Goal: Contribute content: Add original content to the website for others to see

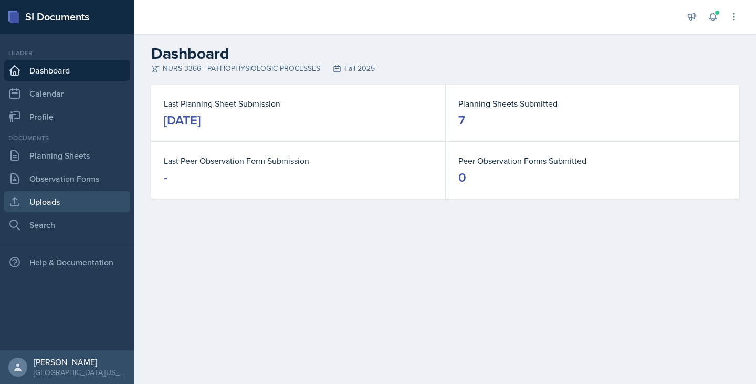
click at [79, 204] on link "Uploads" at bounding box center [67, 201] width 126 height 21
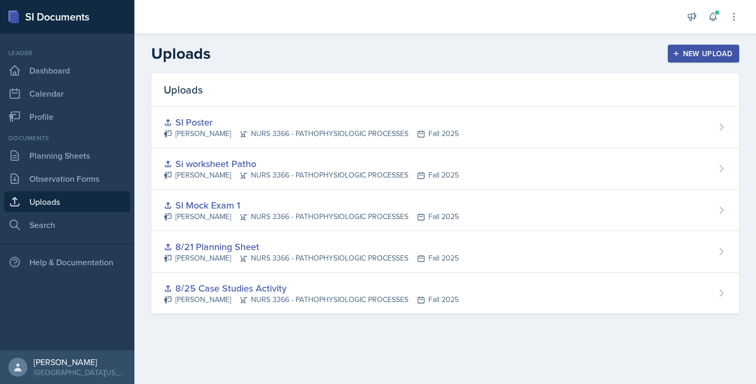
click at [700, 51] on div "New Upload" at bounding box center [704, 53] width 58 height 8
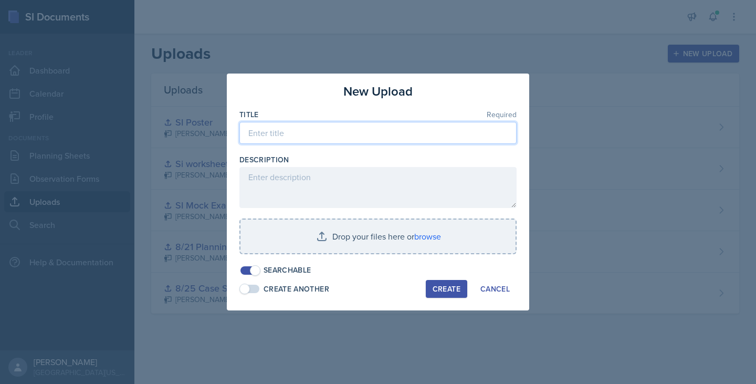
click at [396, 135] on input at bounding box center [377, 133] width 277 height 22
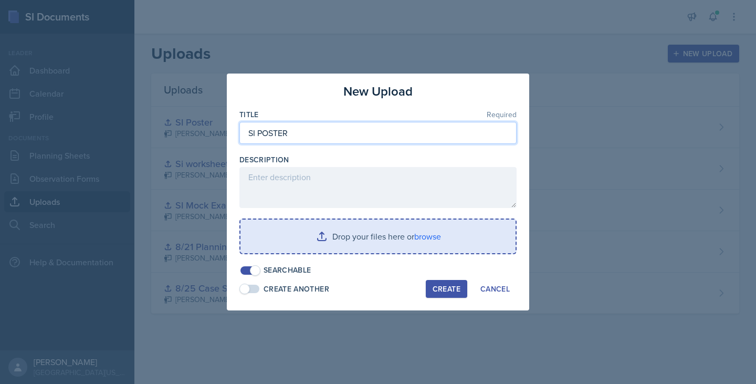
type input "SI POSTER"
click at [361, 234] on input "file" at bounding box center [377, 236] width 275 height 34
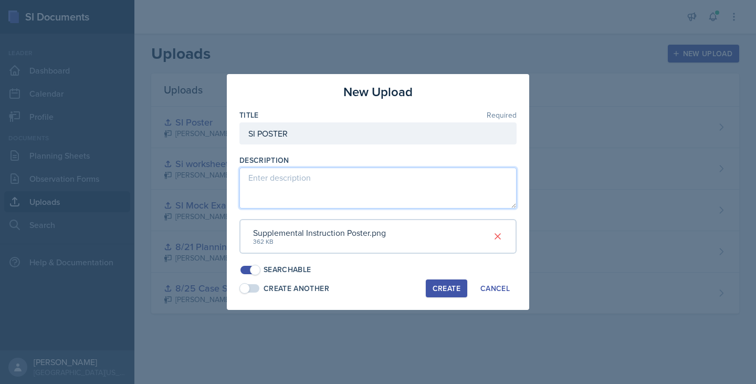
click at [416, 192] on textarea at bounding box center [377, 187] width 277 height 41
type textarea "SI POSTER"
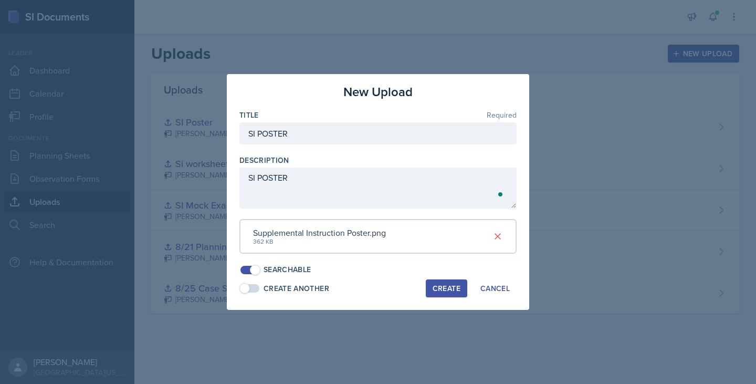
click at [434, 296] on button "Create" at bounding box center [446, 288] width 41 height 18
